Goal: Information Seeking & Learning: Learn about a topic

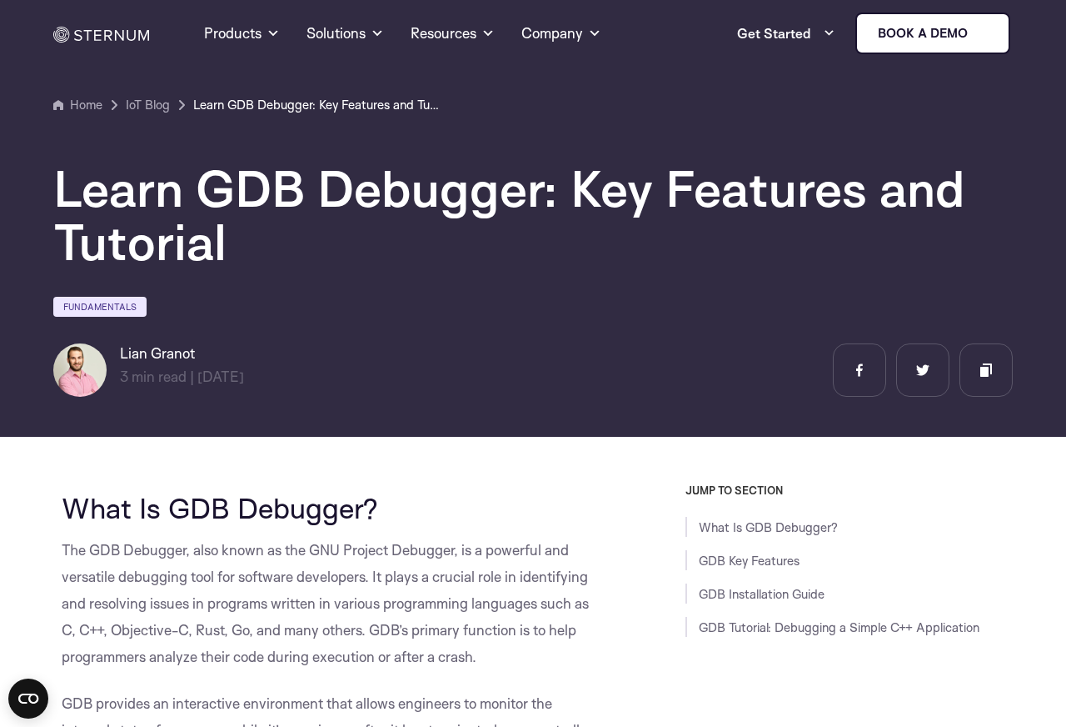
click at [463, 132] on div "Learn GDB Debugger: Key Features and Tutorial Fundamentals [PERSON_NAME] 3 min …" at bounding box center [533, 256] width 985 height 282
click at [642, 301] on div "Fundamentals" at bounding box center [533, 309] width 960 height 28
